Goal: Contribute content

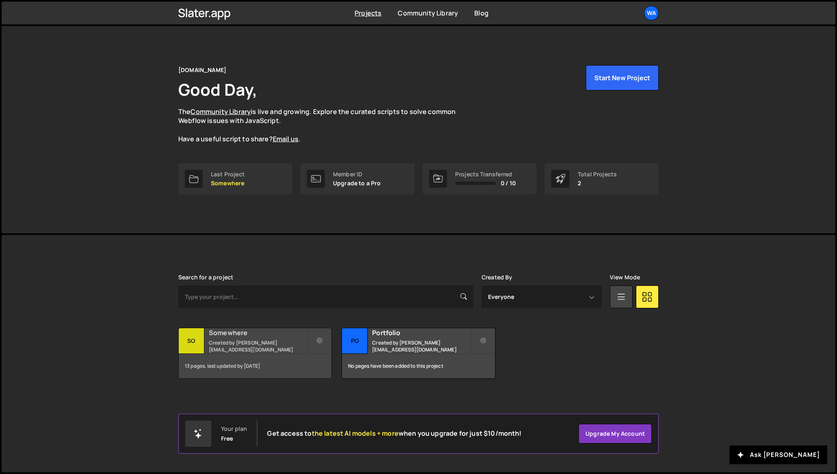
click at [210, 348] on small "Created by shaunheath@ymail.com" at bounding box center [258, 346] width 98 height 14
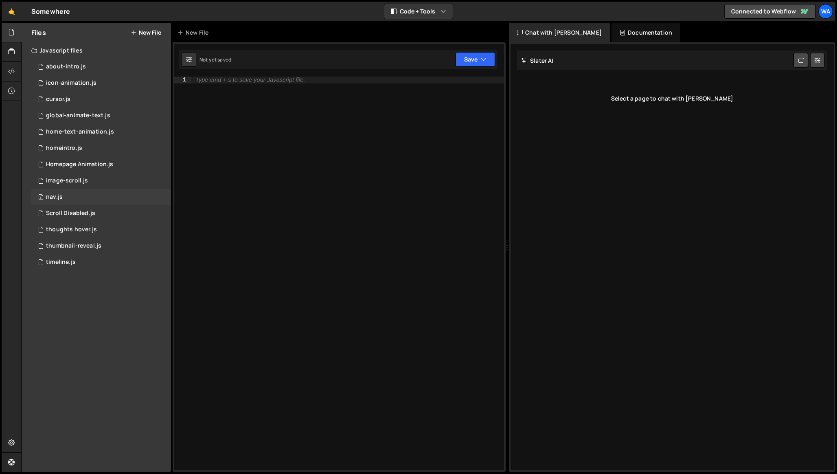
click at [90, 202] on div "1 nav.js 0" at bounding box center [101, 197] width 140 height 16
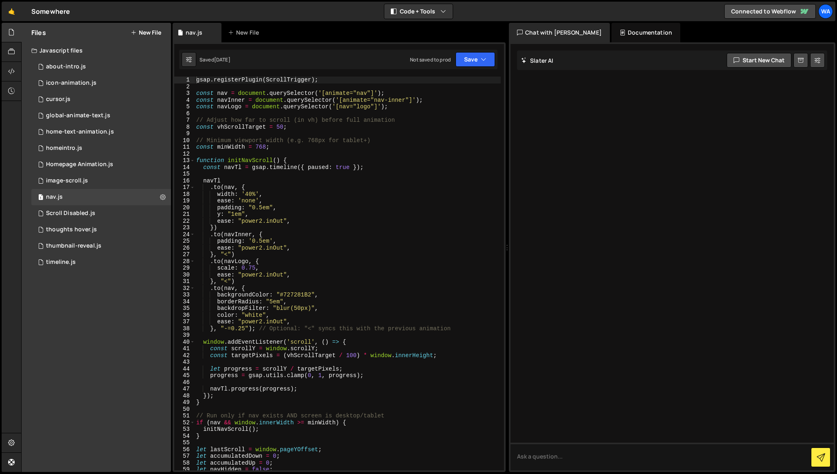
click at [292, 116] on div "gsap . registerPlugin ( ScrollTrigger ) ; const nav = document . querySelector …" at bounding box center [348, 280] width 306 height 407
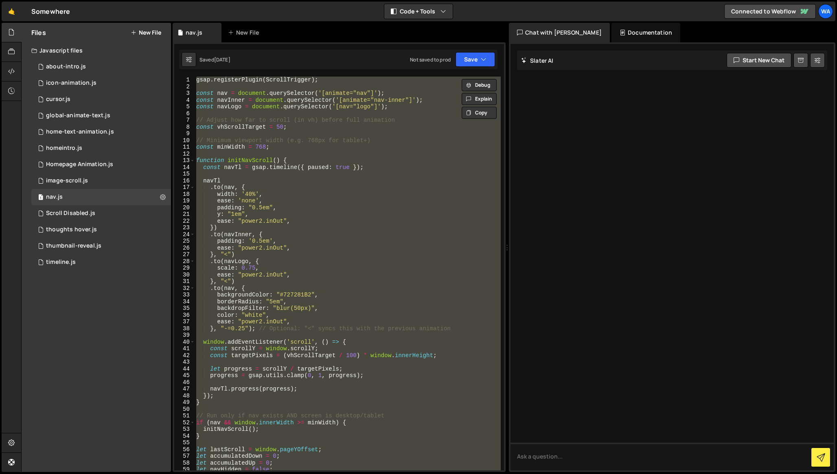
click at [317, 117] on div "gsap . registerPlugin ( ScrollTrigger ) ; const nav = document . querySelector …" at bounding box center [348, 274] width 306 height 394
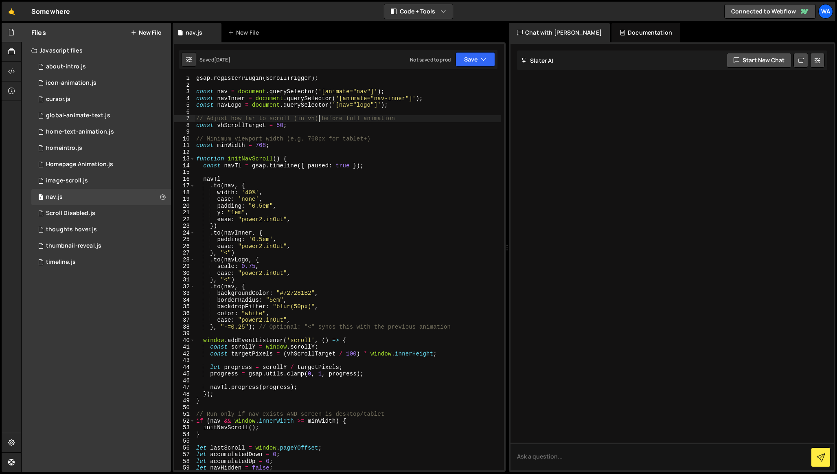
scroll to position [1, 0]
click at [331, 116] on div "gsap . registerPlugin ( ScrollTrigger ) ; const nav = document . querySelector …" at bounding box center [348, 278] width 306 height 407
click at [330, 107] on div "gsap . registerPlugin ( ScrollTrigger ) ; const nav = document . querySelector …" at bounding box center [348, 278] width 306 height 407
click at [342, 100] on div "gsap . registerPlugin ( ScrollTrigger ) ; const nav = document . querySelector …" at bounding box center [348, 278] width 306 height 407
click at [331, 93] on div "gsap . registerPlugin ( ScrollTrigger ) ; const nav = document . querySelector …" at bounding box center [348, 278] width 306 height 407
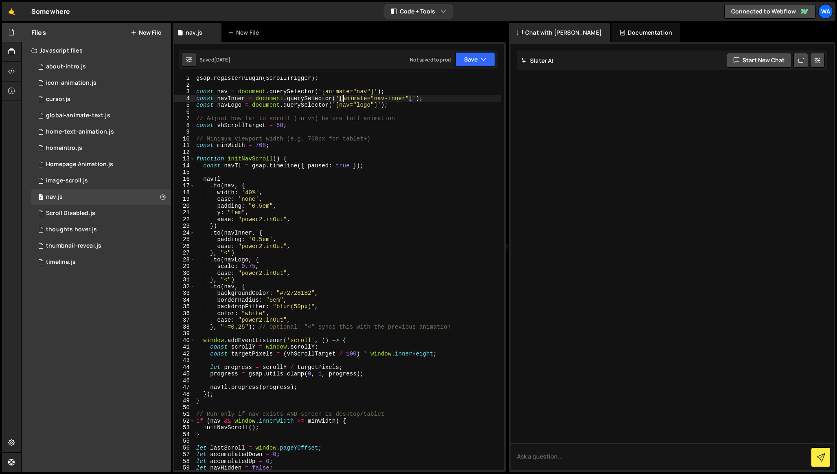
type textarea "const nav = document.querySelector('[animate="nav"]');"
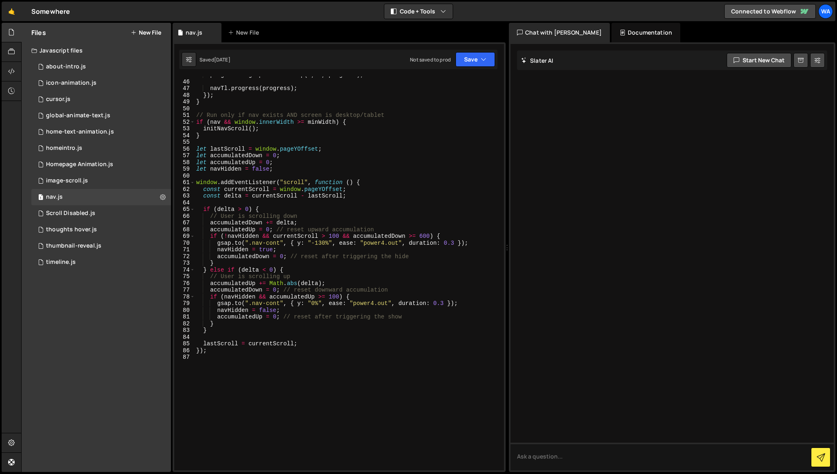
scroll to position [384, 0]
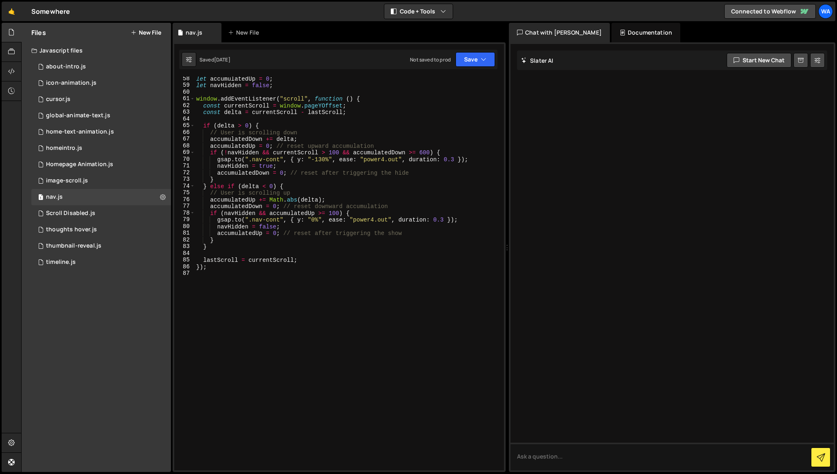
click at [269, 336] on div "let accumulatedUp = 0 ; let navHidden = false ; window . addEventListener ( "sc…" at bounding box center [348, 278] width 306 height 407
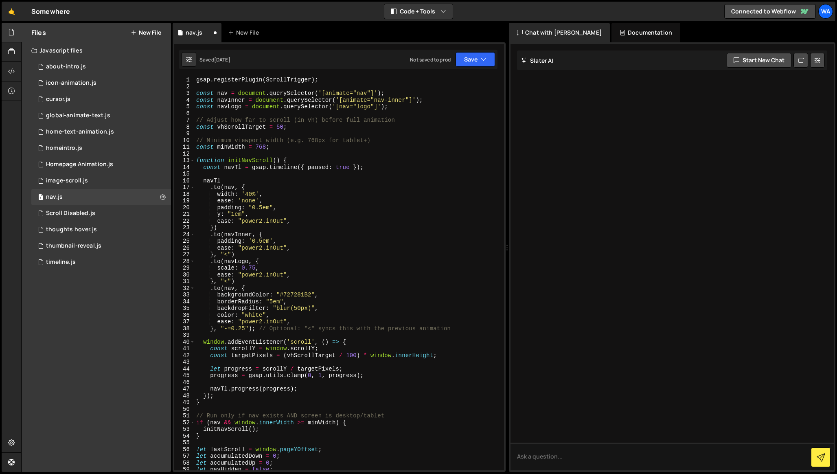
scroll to position [0, 0]
click at [323, 216] on div "gsap . registerPlugin ( ScrollTrigger ) ; const nav = document . querySelector …" at bounding box center [348, 280] width 306 height 407
type textarea "lastScroll = currentScroll; });"
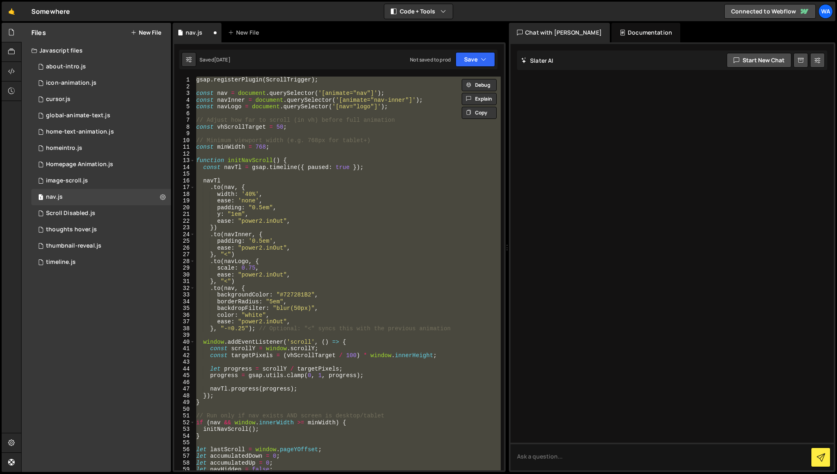
click at [347, 116] on div "gsap . registerPlugin ( ScrollTrigger ) ; const nav = document . querySelector …" at bounding box center [348, 274] width 306 height 394
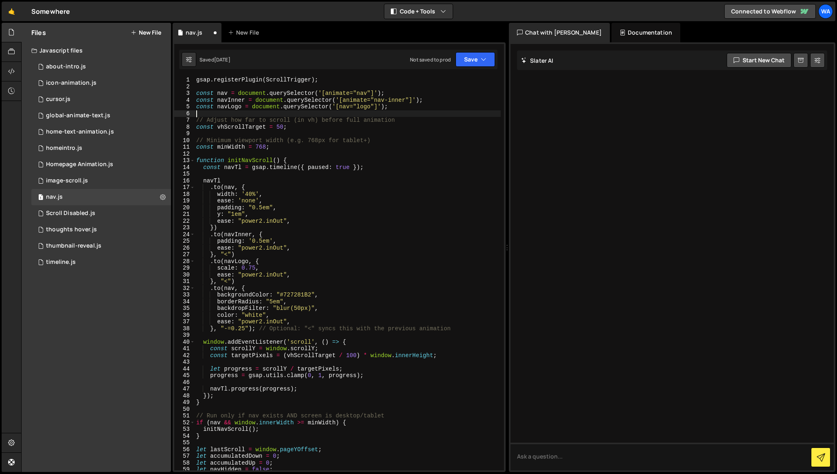
type textarea "lastScroll = currentScroll; });"
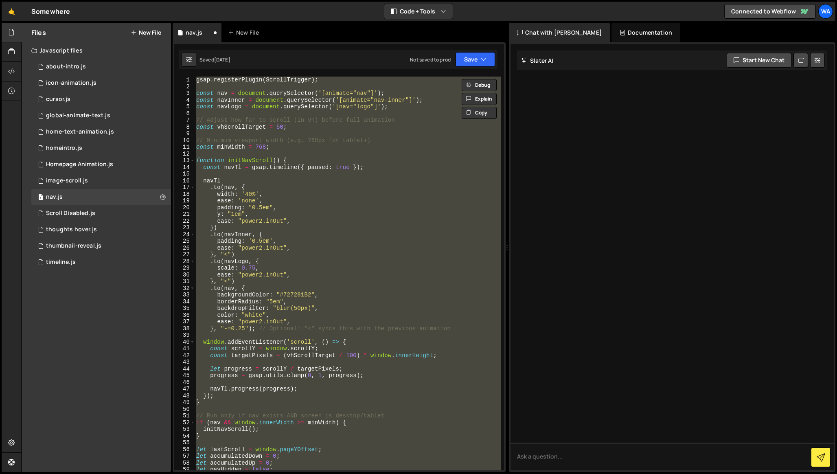
paste textarea
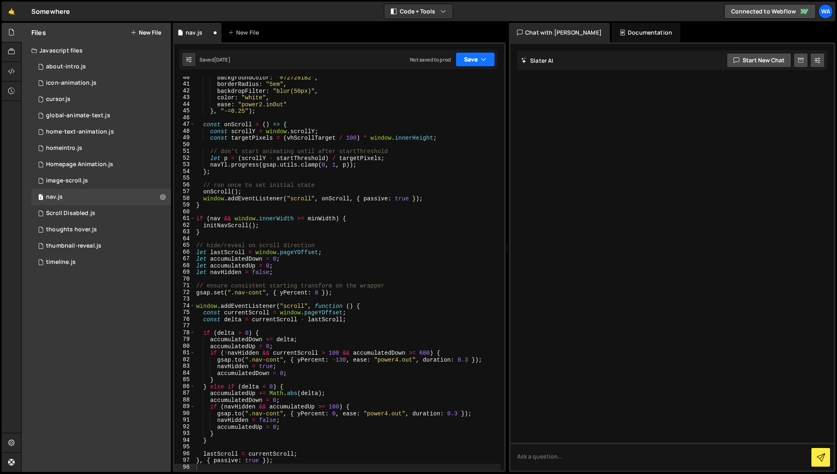
click at [468, 64] on button "Save" at bounding box center [475, 59] width 39 height 15
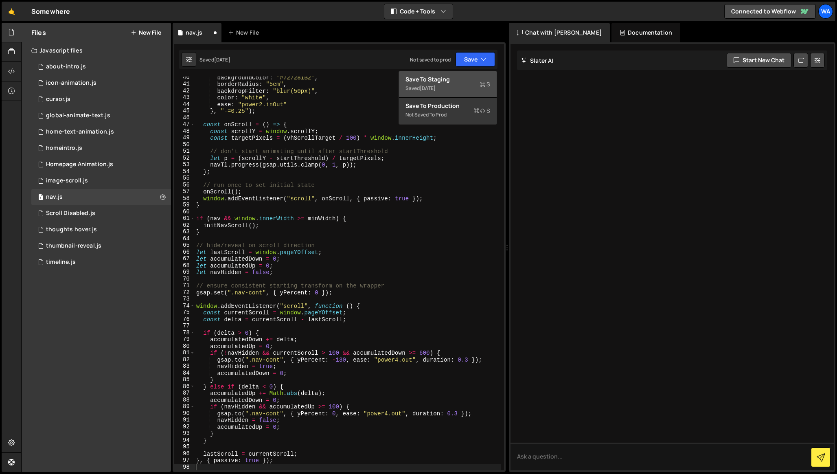
click at [436, 88] on div "[DATE]" at bounding box center [428, 88] width 16 height 7
click at [432, 156] on div "backgroundColor : "#727281B2" , borderRadius : "5em" , backdropFilter : "blur(5…" at bounding box center [348, 277] width 306 height 407
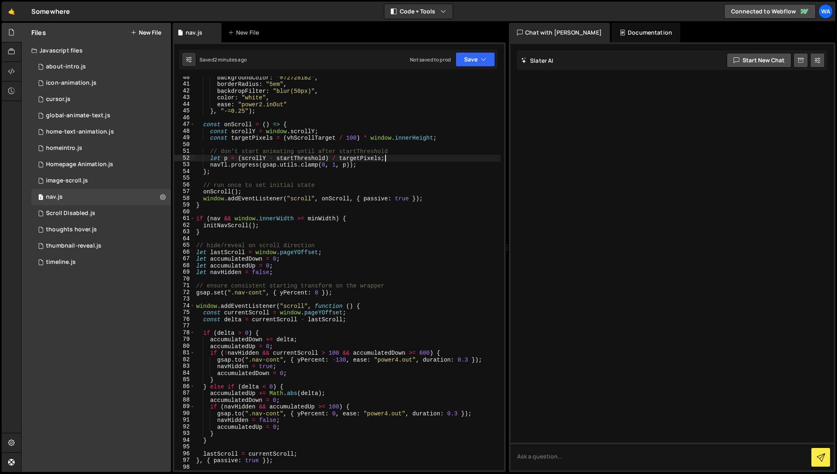
type textarea "}, { passive: true });"
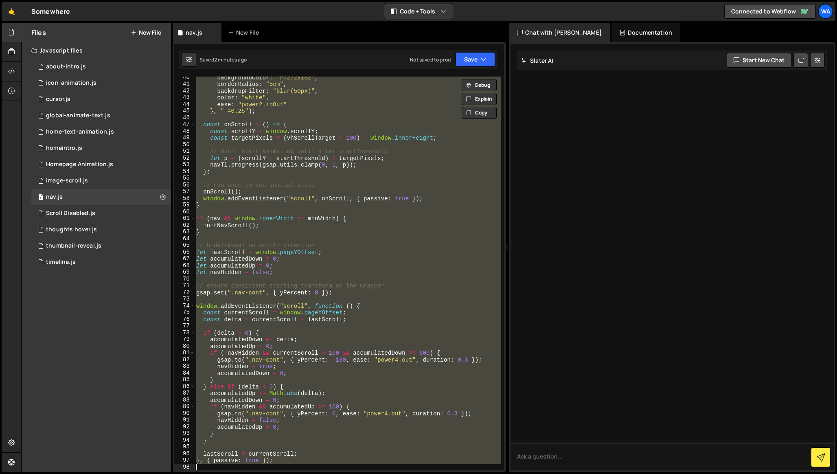
paste textarea
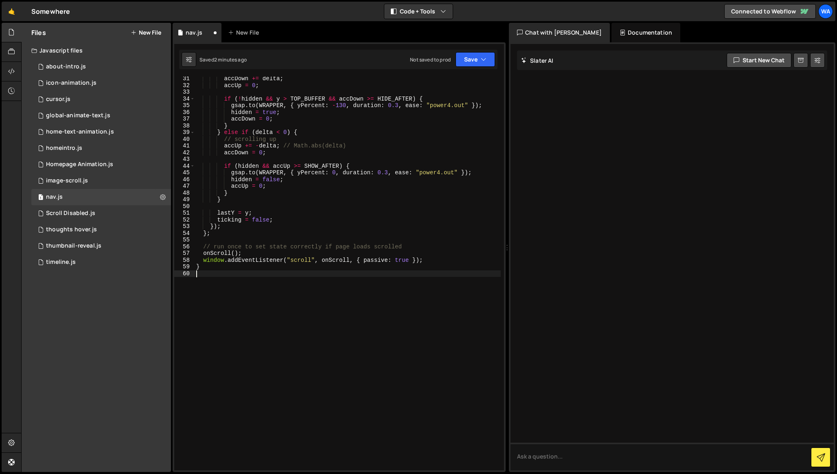
scroll to position [203, 0]
click at [467, 64] on button "Save" at bounding box center [475, 59] width 39 height 15
click at [463, 75] on button "Save to Staging S Saved 2 minutes ago" at bounding box center [448, 84] width 98 height 26
